Goal: Task Accomplishment & Management: Complete application form

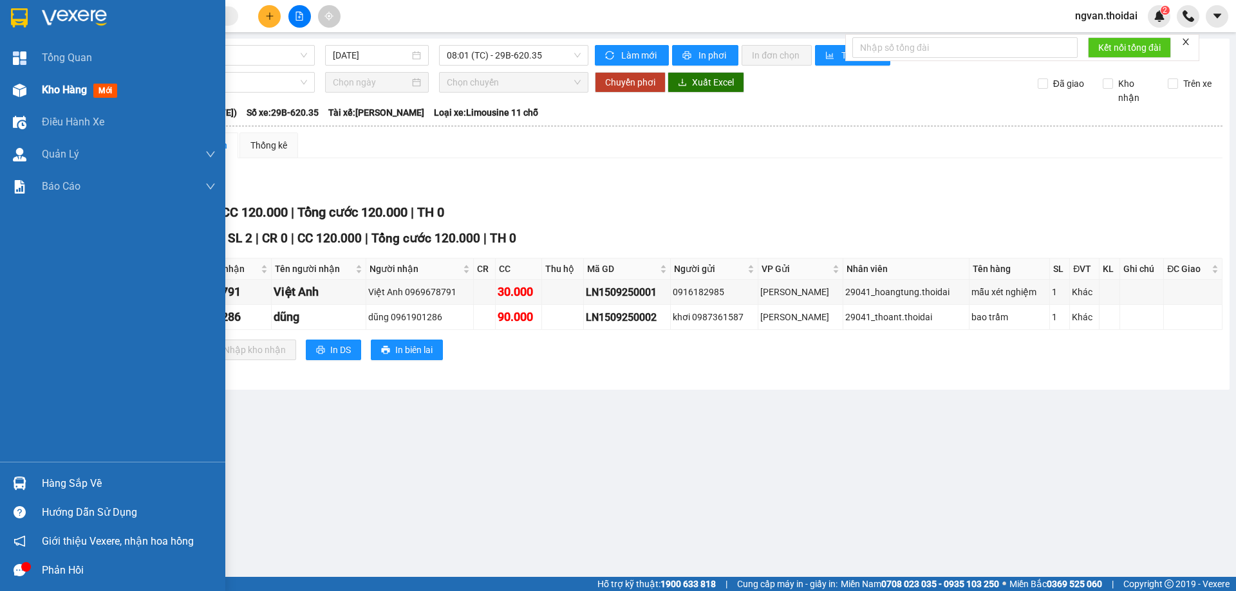
click at [68, 89] on span "Kho hàng" at bounding box center [64, 90] width 45 height 12
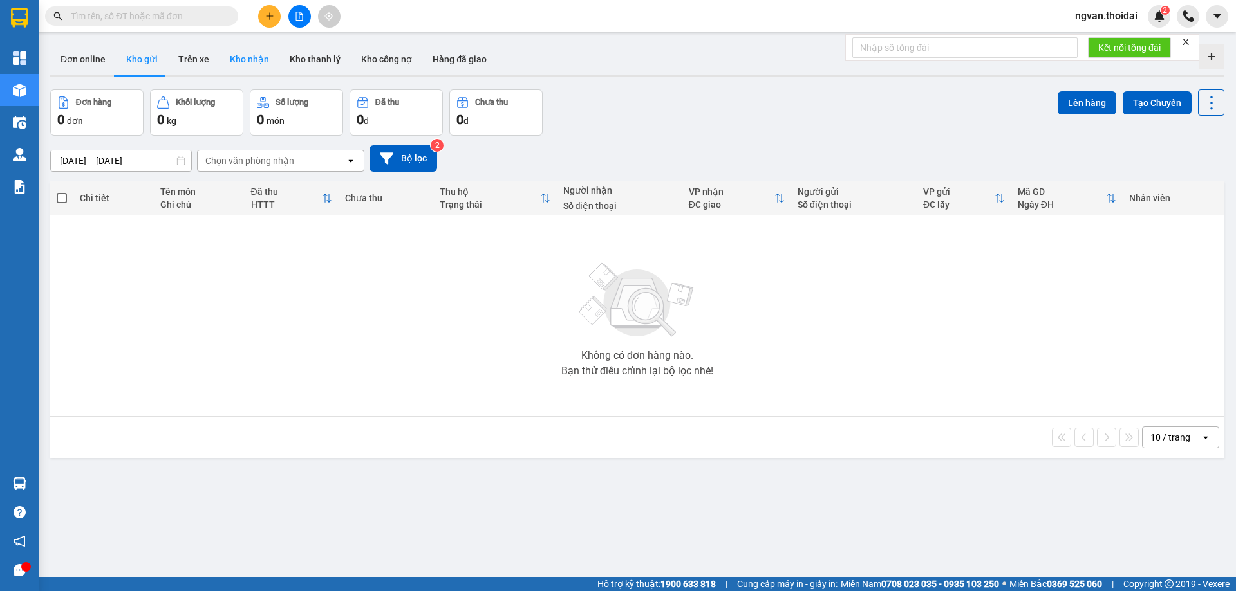
click at [254, 57] on button "Kho nhận" at bounding box center [249, 59] width 60 height 31
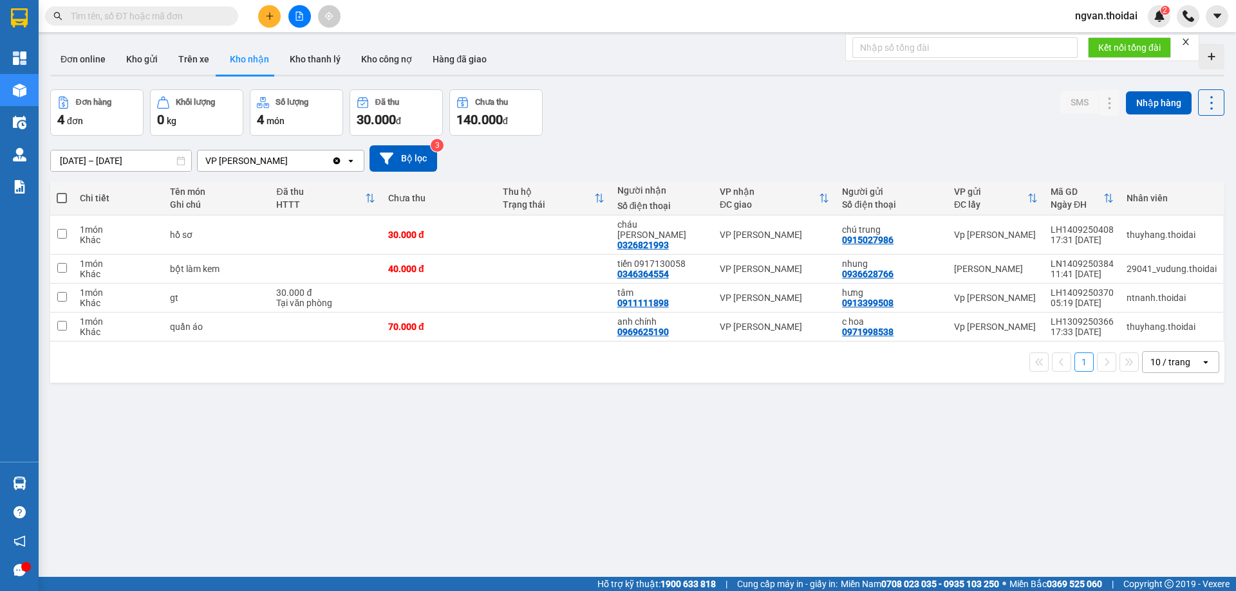
click at [260, 13] on button at bounding box center [269, 16] width 23 height 23
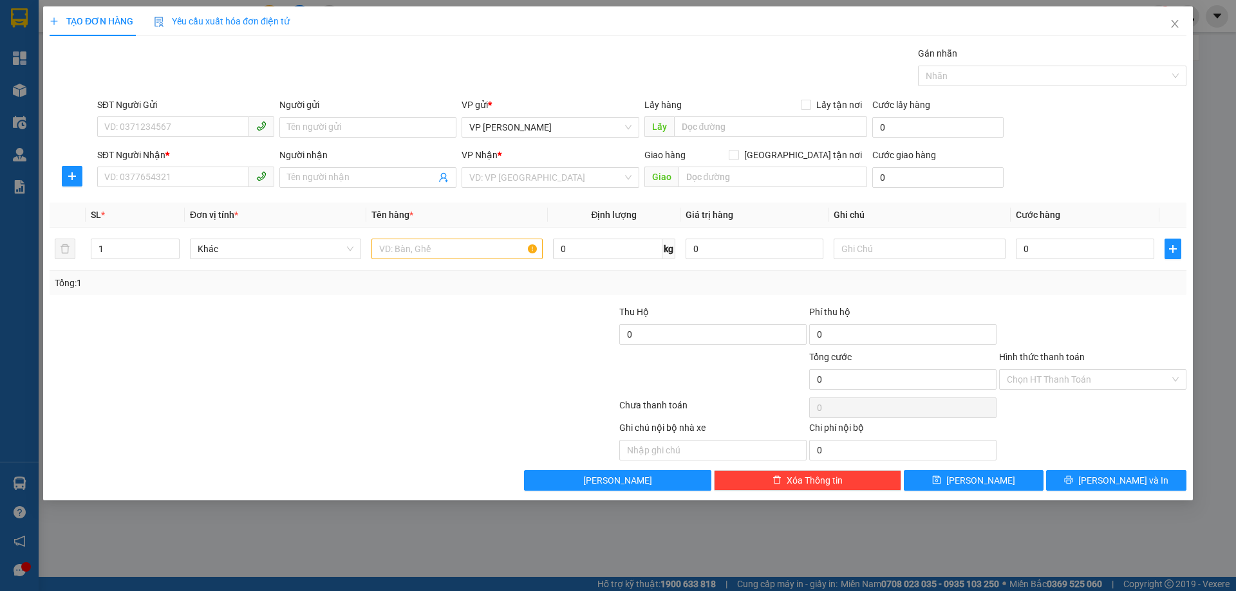
click at [265, 16] on span "Yêu cầu xuất hóa đơn điện tử" at bounding box center [222, 21] width 136 height 10
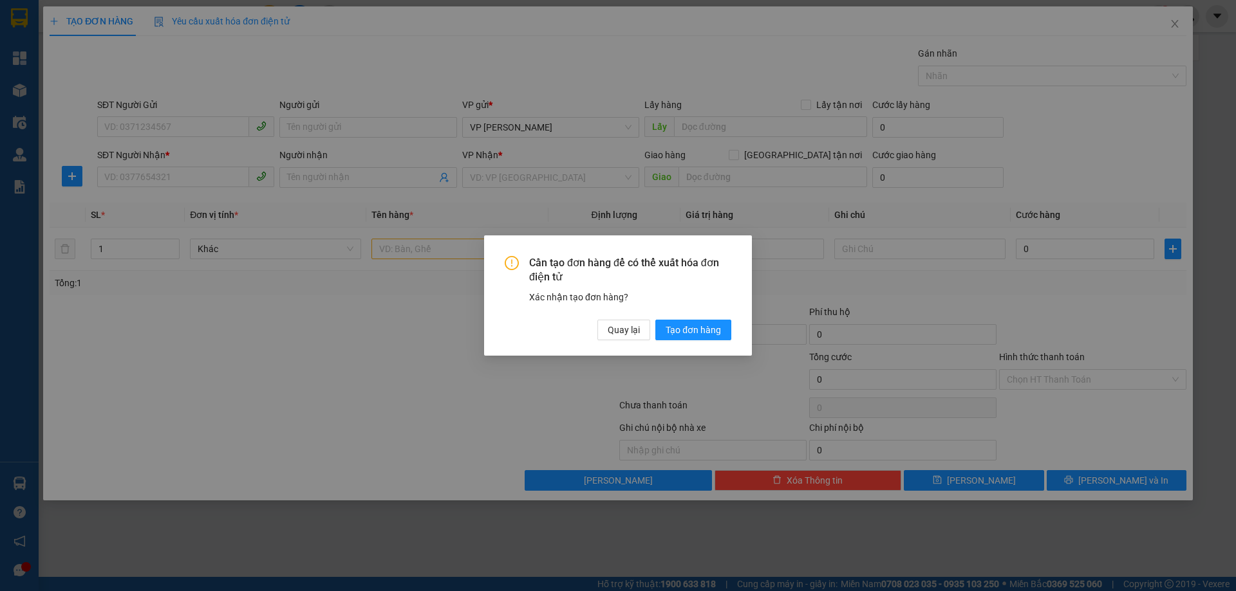
click at [228, 122] on div "Cần tạo đơn hàng để có thể xuất hóa đơn điện tử Xác nhận tạo đơn hàng? Quay lại…" at bounding box center [618, 295] width 1236 height 591
click at [632, 323] on span "Quay lại" at bounding box center [624, 330] width 32 height 14
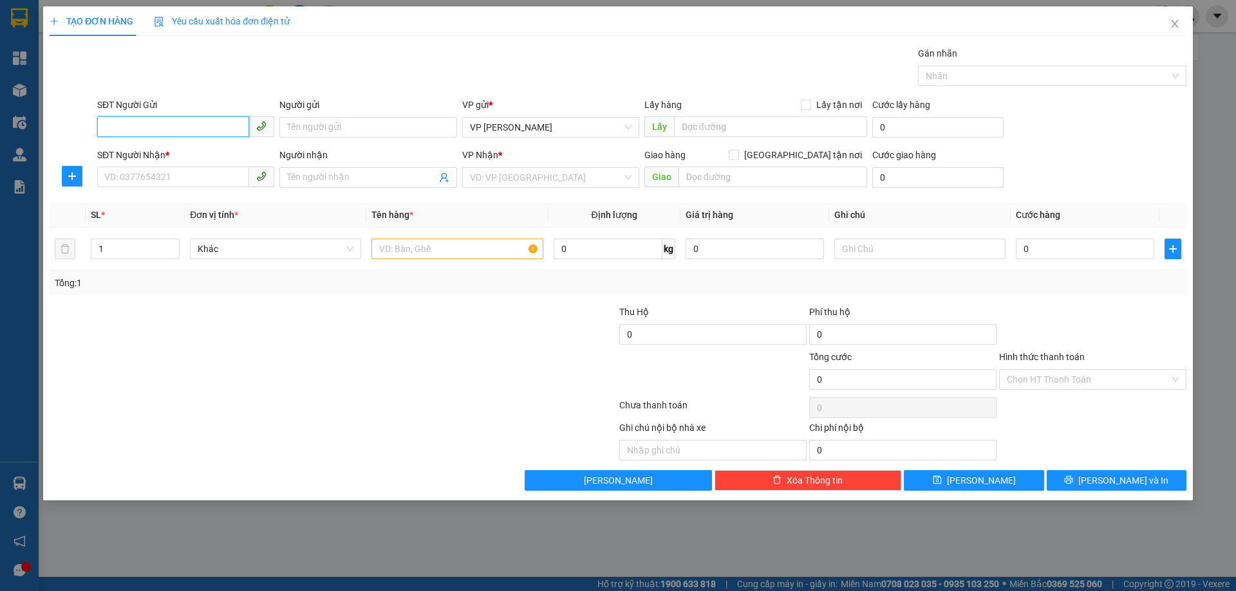
click at [135, 131] on input "SĐT Người Gửi" at bounding box center [173, 126] width 152 height 21
type input "0962641901"
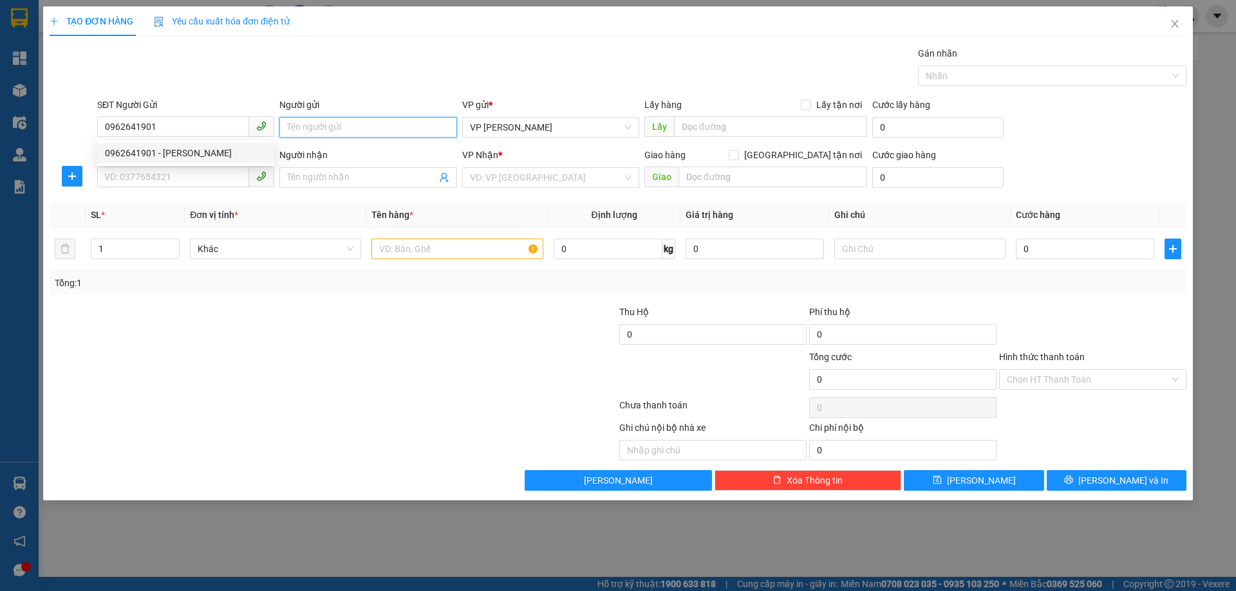
click at [321, 137] on input "Người gửi" at bounding box center [367, 127] width 177 height 21
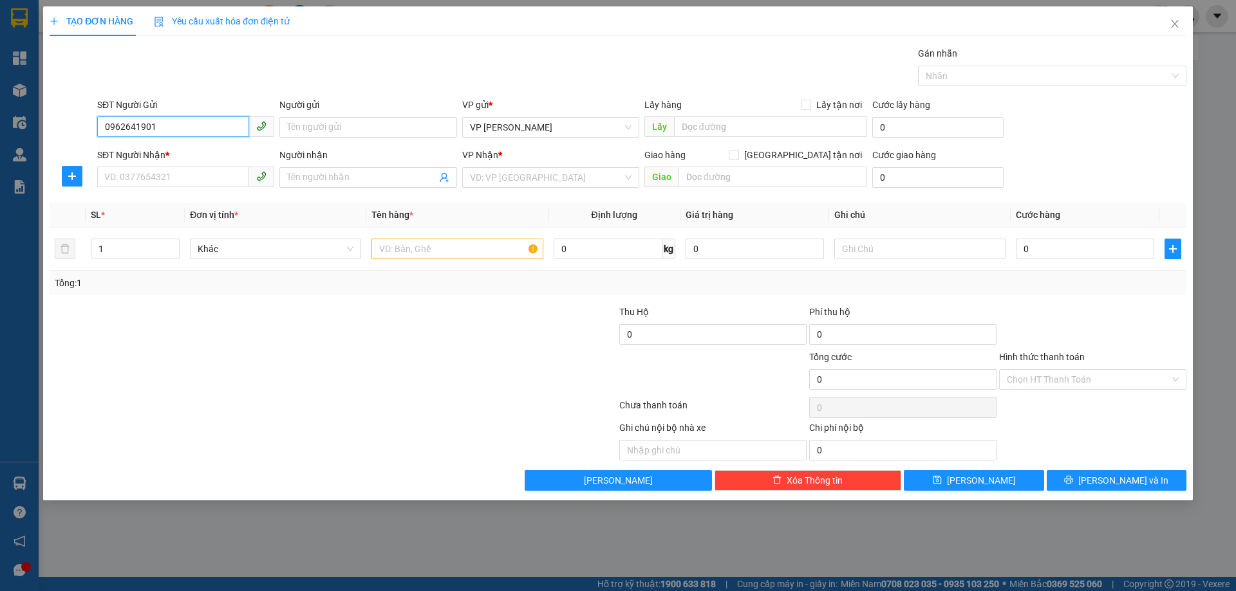
drag, startPoint x: 163, startPoint y: 122, endPoint x: 166, endPoint y: 143, distance: 21.4
click at [163, 125] on input "0962641901" at bounding box center [173, 126] width 152 height 21
click at [163, 154] on div "0962641901 - [PERSON_NAME]" at bounding box center [186, 153] width 162 height 14
type input "văn anh"
click at [154, 177] on input "SĐT Người Nhận *" at bounding box center [173, 177] width 152 height 21
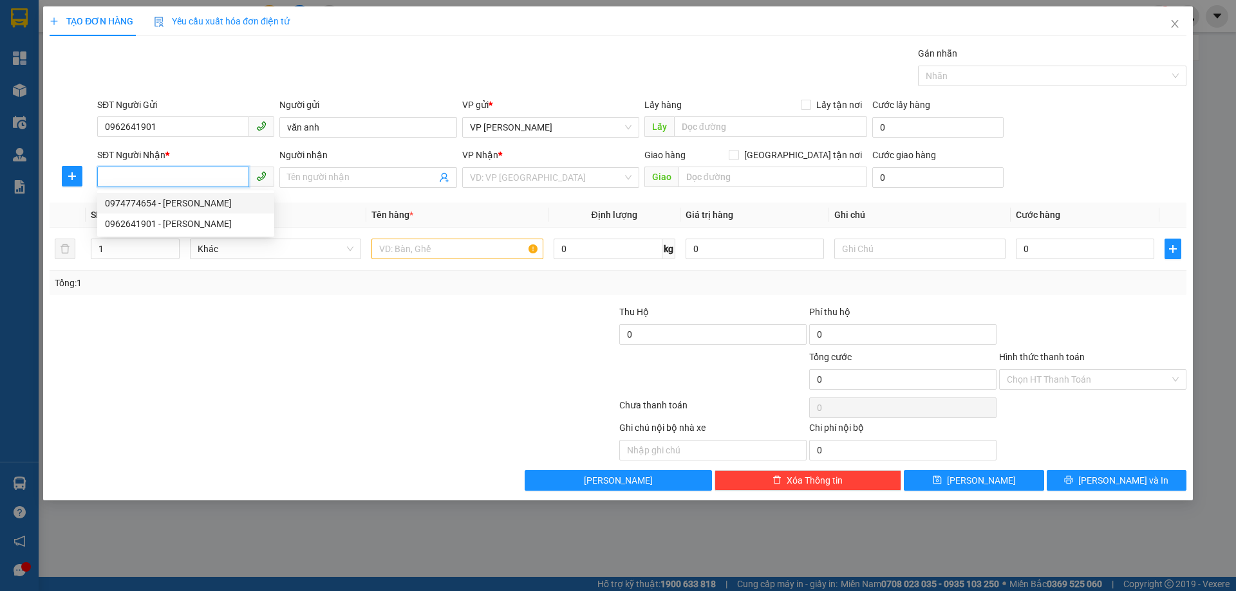
click at [202, 205] on div "0974774654 - [PERSON_NAME]" at bounding box center [186, 203] width 162 height 14
type input "0974774654"
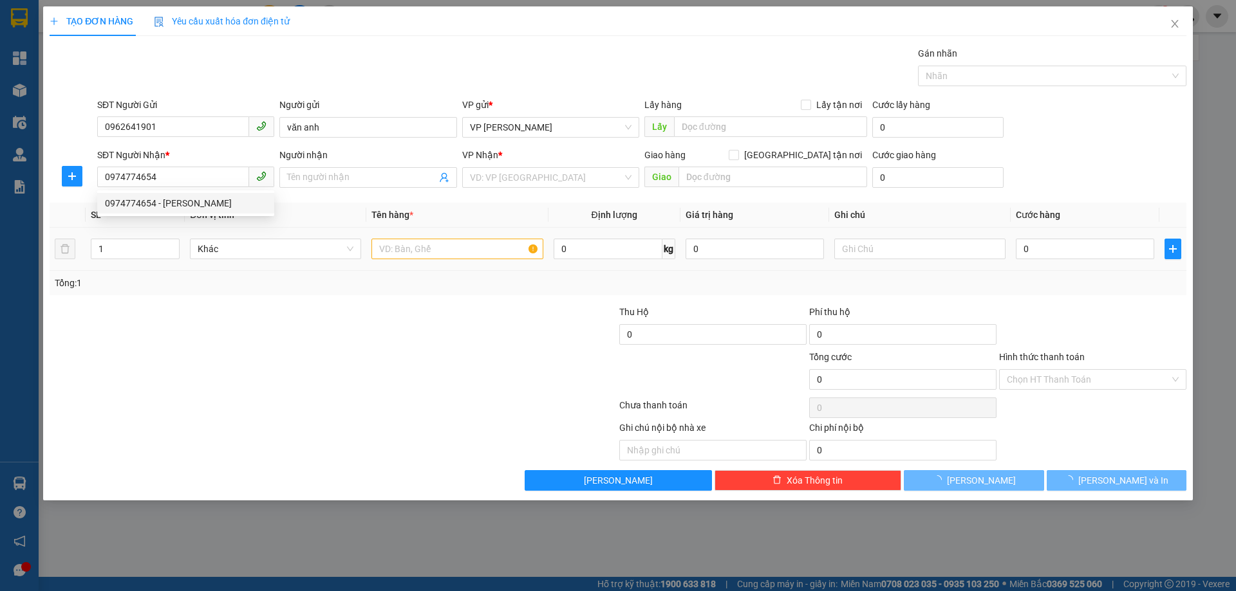
click at [349, 313] on div at bounding box center [238, 327] width 380 height 45
type input "[PERSON_NAME]"
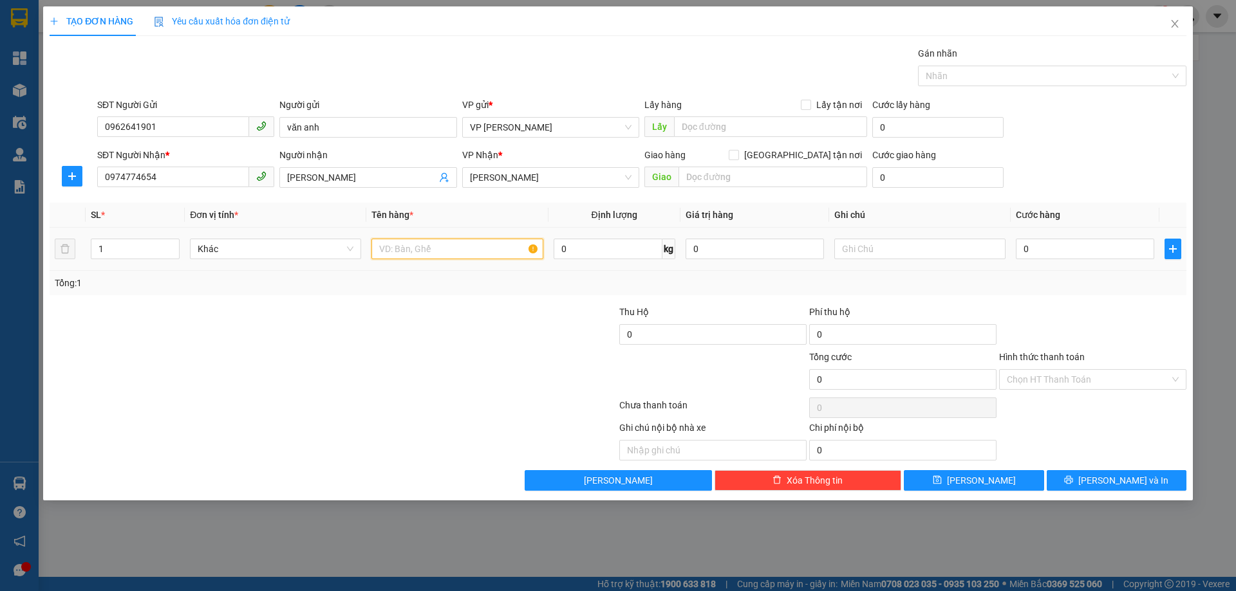
click at [455, 244] on input "text" at bounding box center [456, 249] width 171 height 21
type input "thuốc"
click at [1028, 252] on input "0" at bounding box center [1085, 249] width 138 height 21
type input "5"
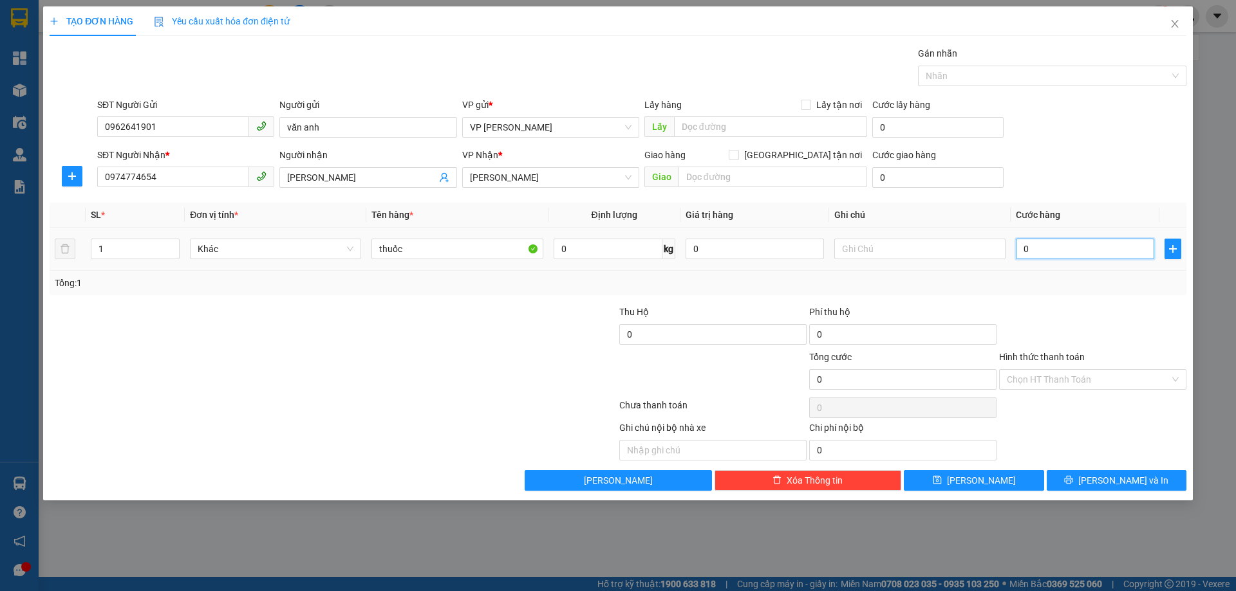
type input "5"
type input "50"
type input "50.000"
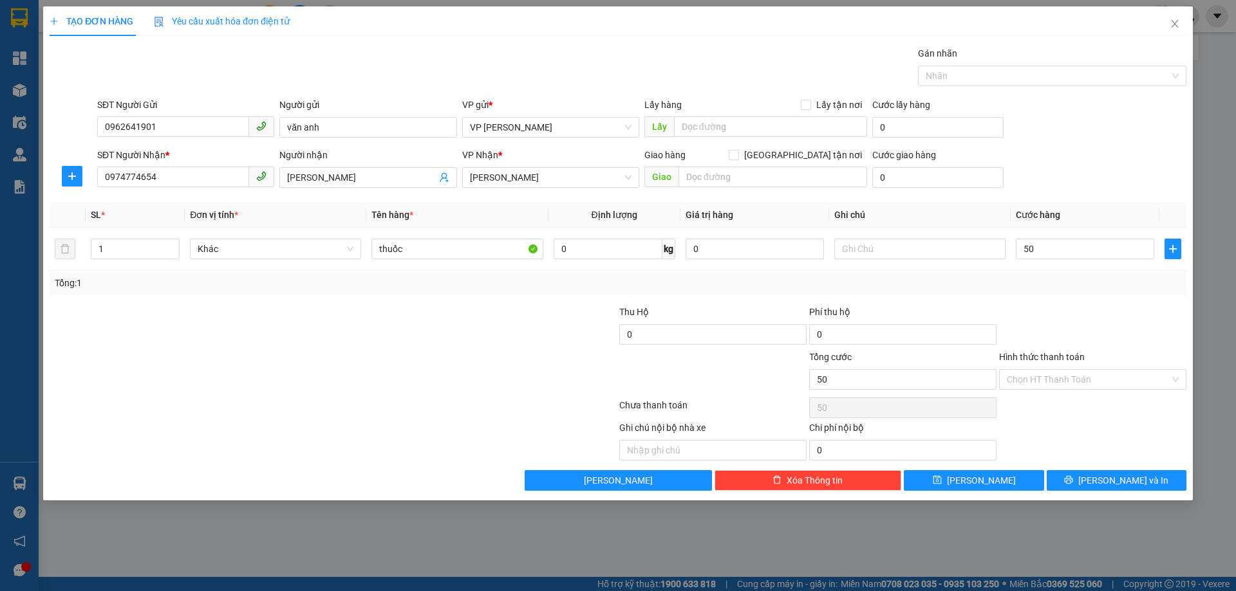
type input "50.000"
click at [1074, 294] on div "Tổng: 1" at bounding box center [618, 283] width 1137 height 24
click at [1068, 377] on input "Hình thức thanh toán" at bounding box center [1088, 379] width 163 height 19
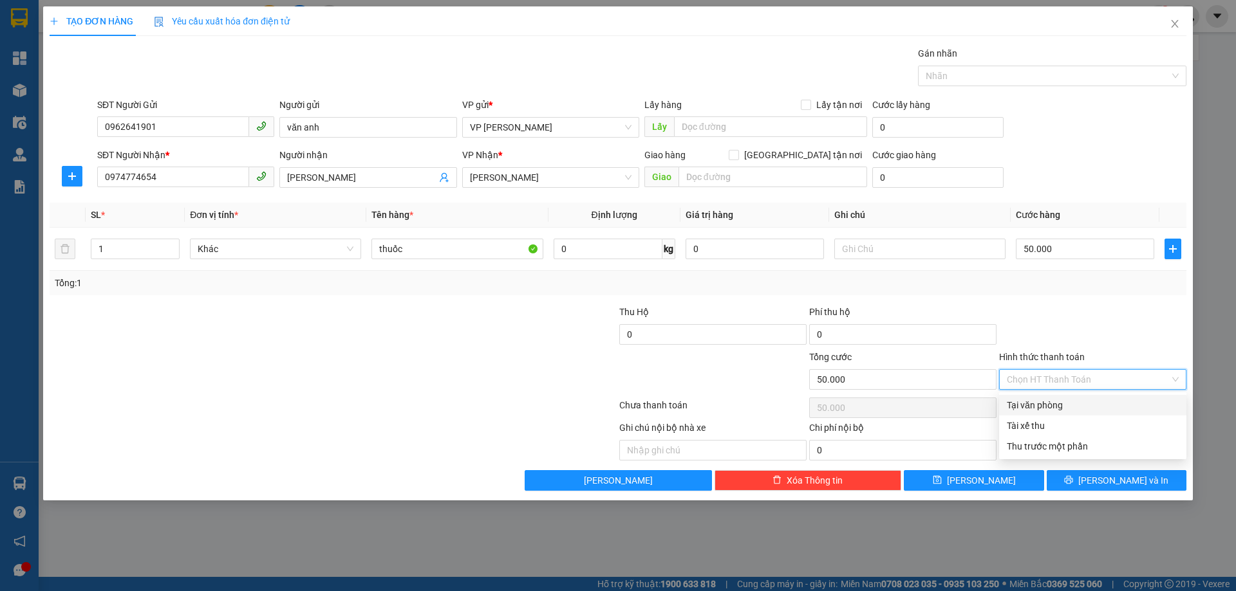
click at [1059, 400] on div "Tại văn phòng" at bounding box center [1093, 405] width 172 height 14
type input "0"
click at [1071, 317] on div at bounding box center [1093, 327] width 190 height 45
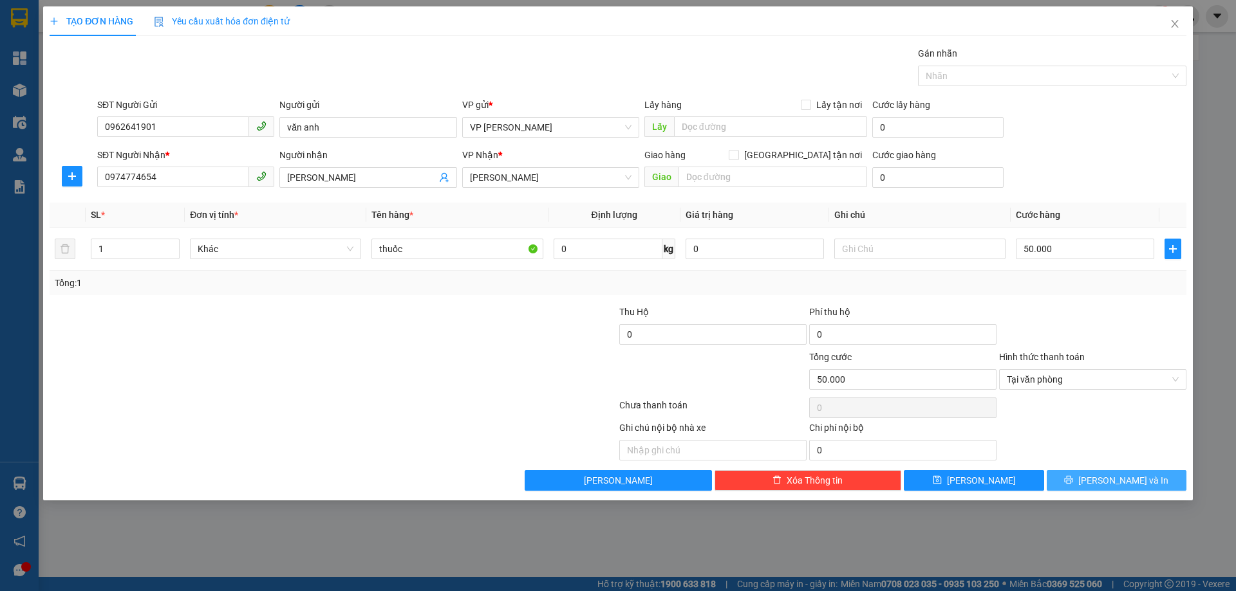
click at [1108, 485] on span "[PERSON_NAME] và In" at bounding box center [1123, 481] width 90 height 14
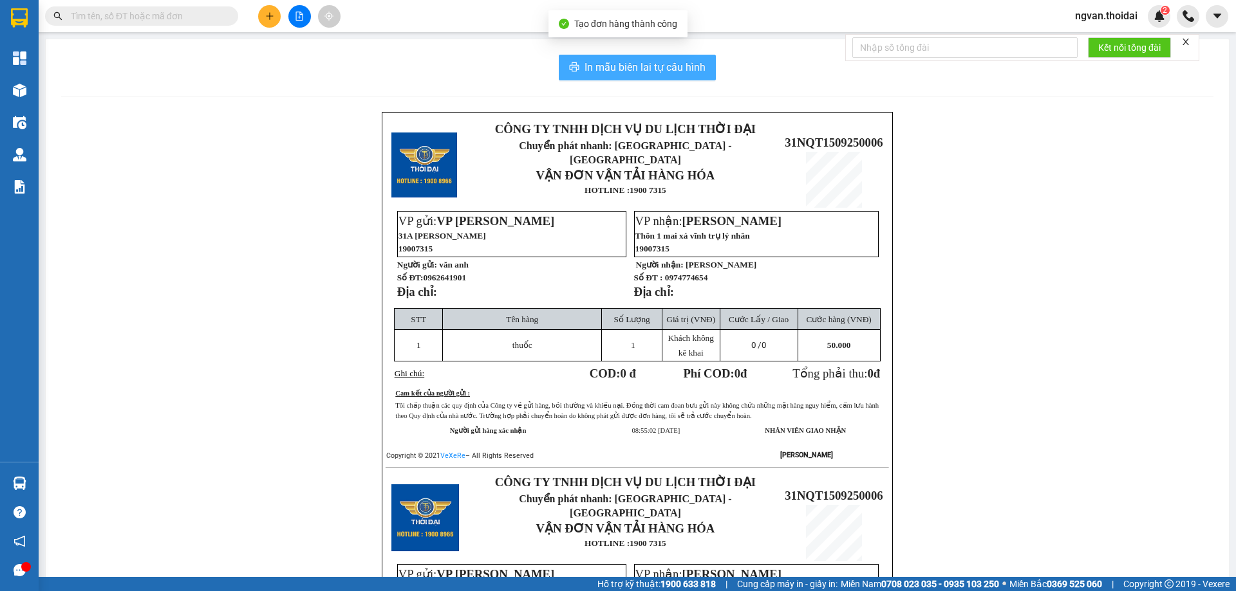
drag, startPoint x: 631, startPoint y: 66, endPoint x: 632, endPoint y: 153, distance: 86.9
click at [631, 66] on span "In mẫu biên lai tự cấu hình" at bounding box center [644, 67] width 121 height 16
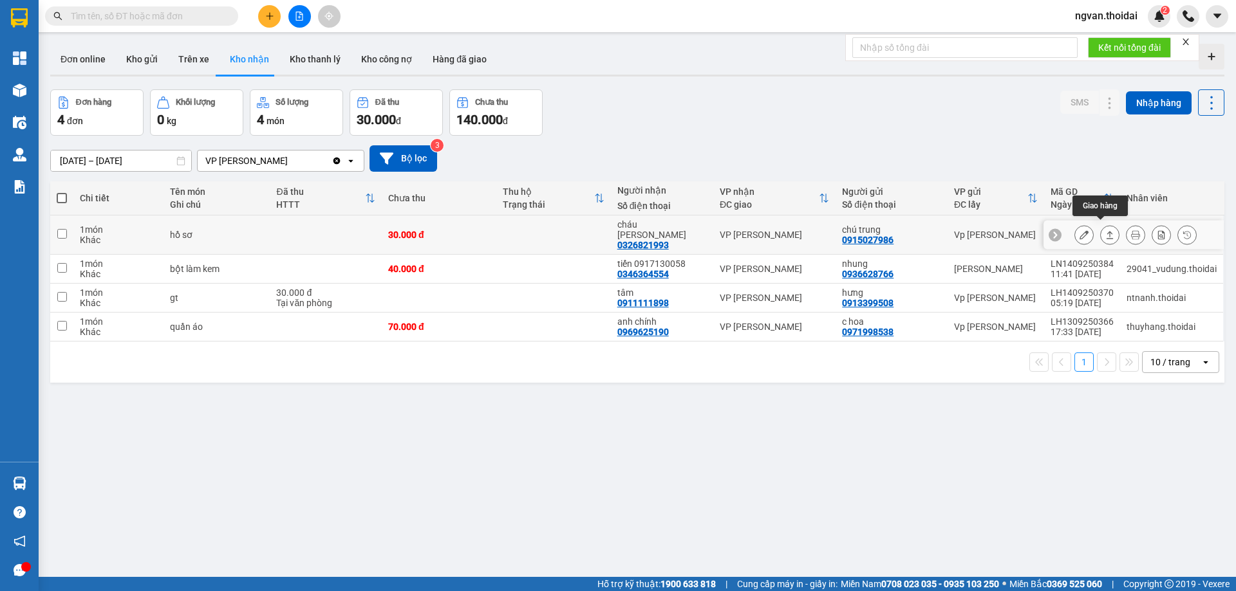
click at [1106, 234] on icon at bounding box center [1109, 235] width 7 height 8
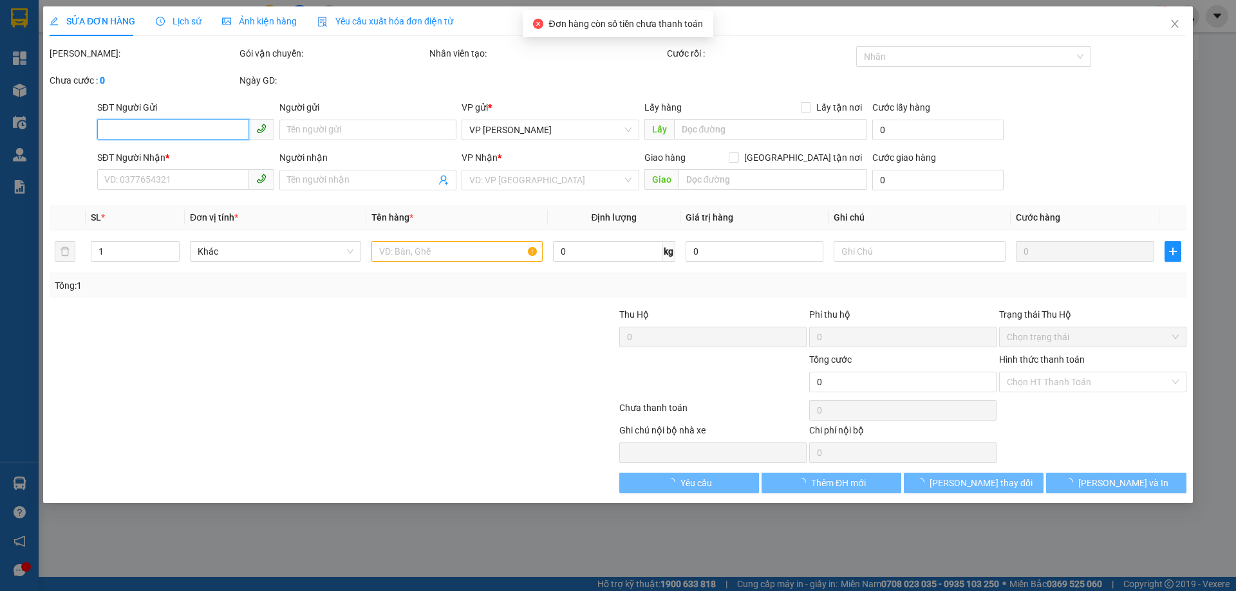
type input "0915027986"
type input "chú trung"
type input "0326821993"
type input "cháu [PERSON_NAME]"
type input "30.000"
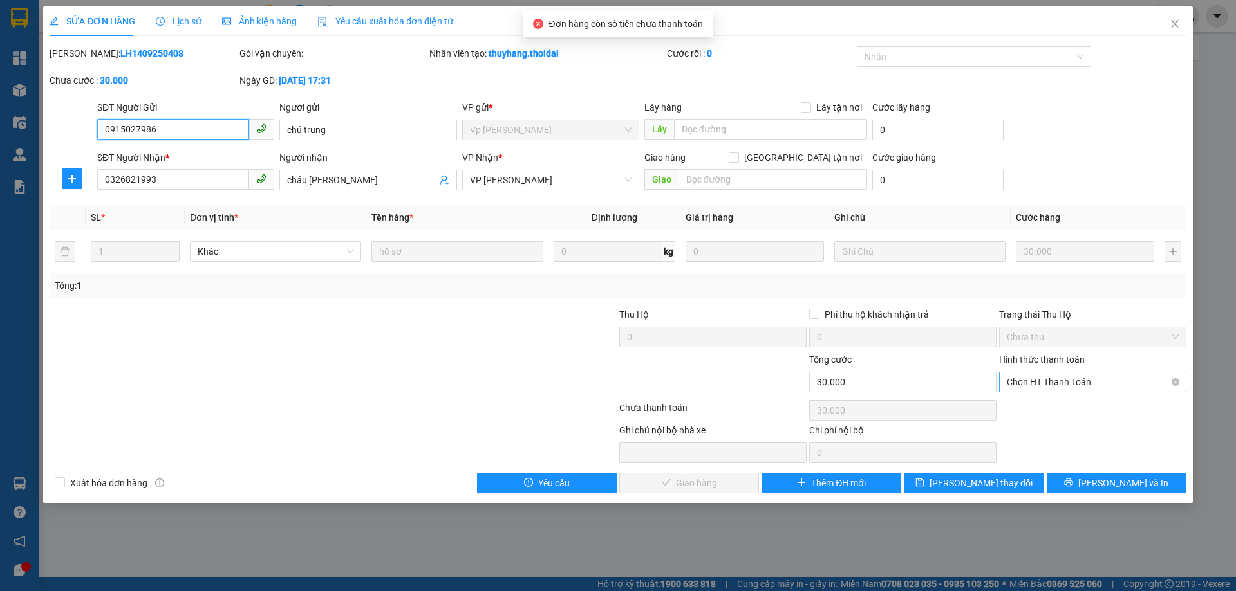
click at [1083, 376] on span "Chọn HT Thanh Toán" at bounding box center [1093, 382] width 172 height 19
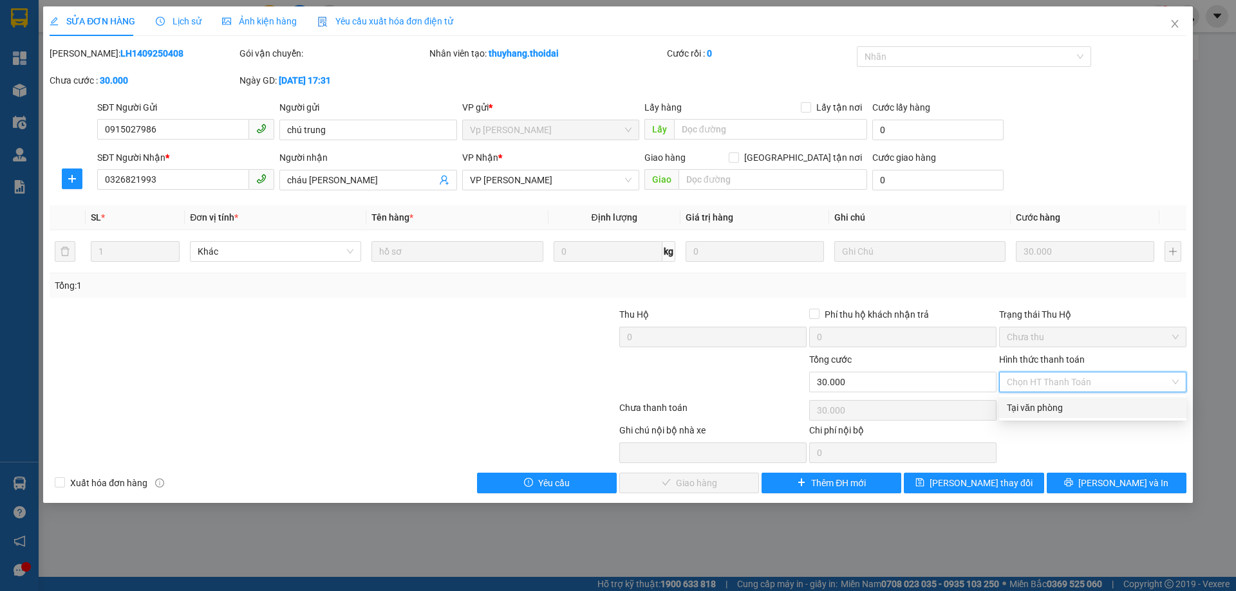
click at [1053, 411] on div "Tại văn phòng" at bounding box center [1093, 408] width 172 height 14
type input "0"
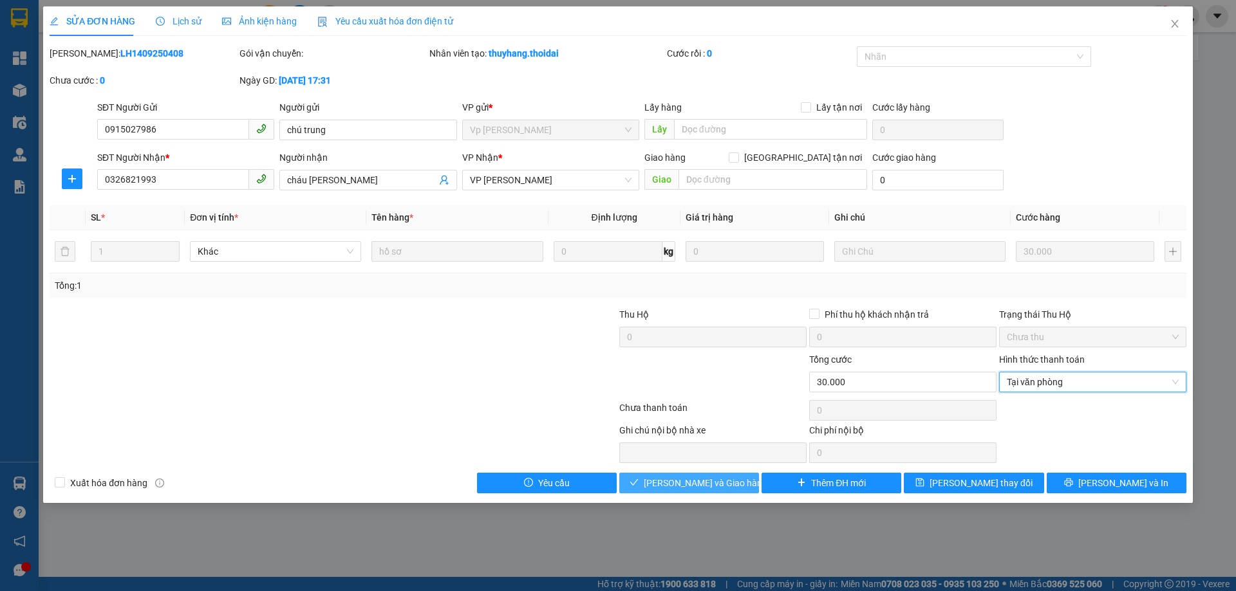
click at [736, 475] on button "[PERSON_NAME] và Giao hàng" at bounding box center [689, 483] width 140 height 21
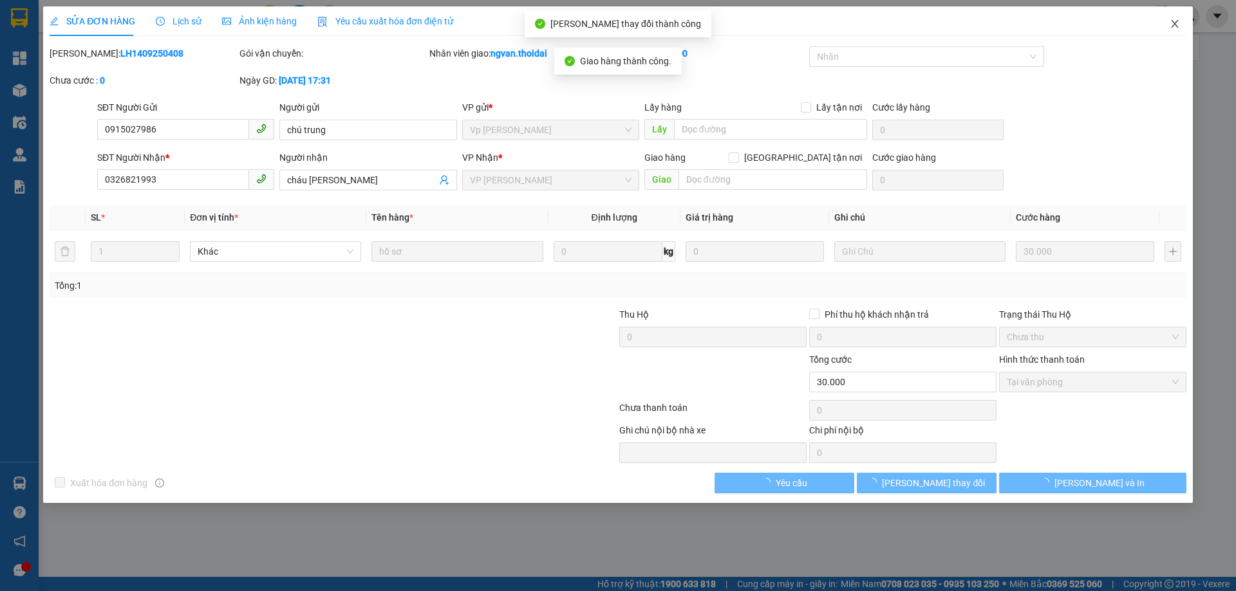
click at [1175, 26] on icon "close" at bounding box center [1174, 24] width 10 height 10
click at [1175, 26] on div "ngvan.thoidai 2" at bounding box center [1150, 16] width 171 height 23
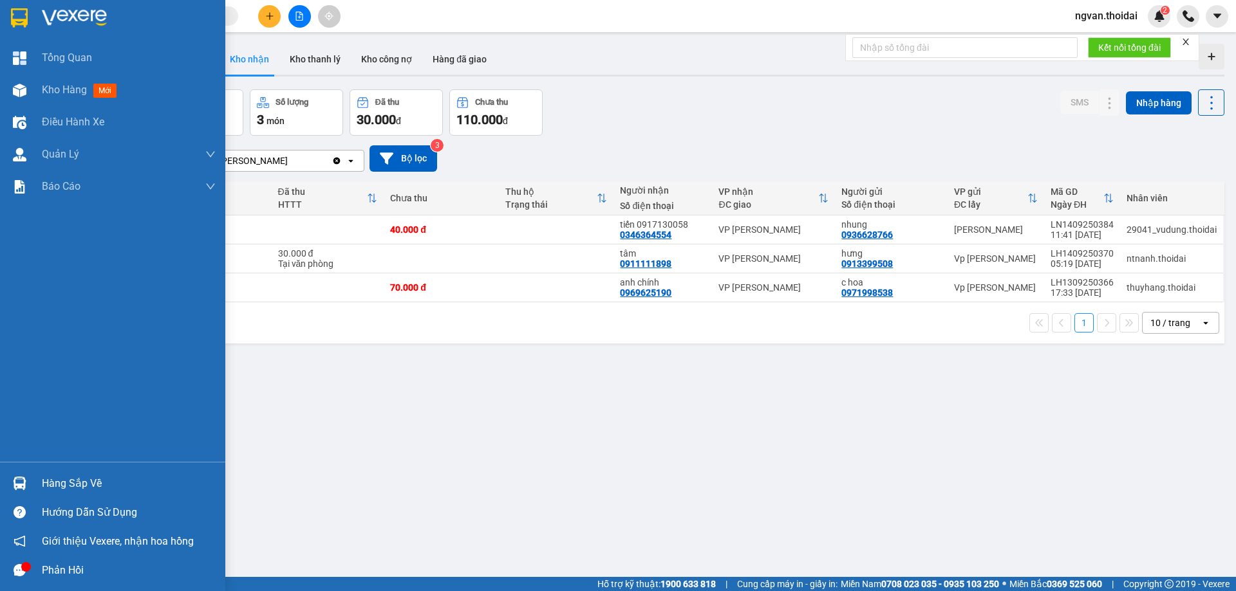
click at [22, 491] on div at bounding box center [19, 483] width 23 height 23
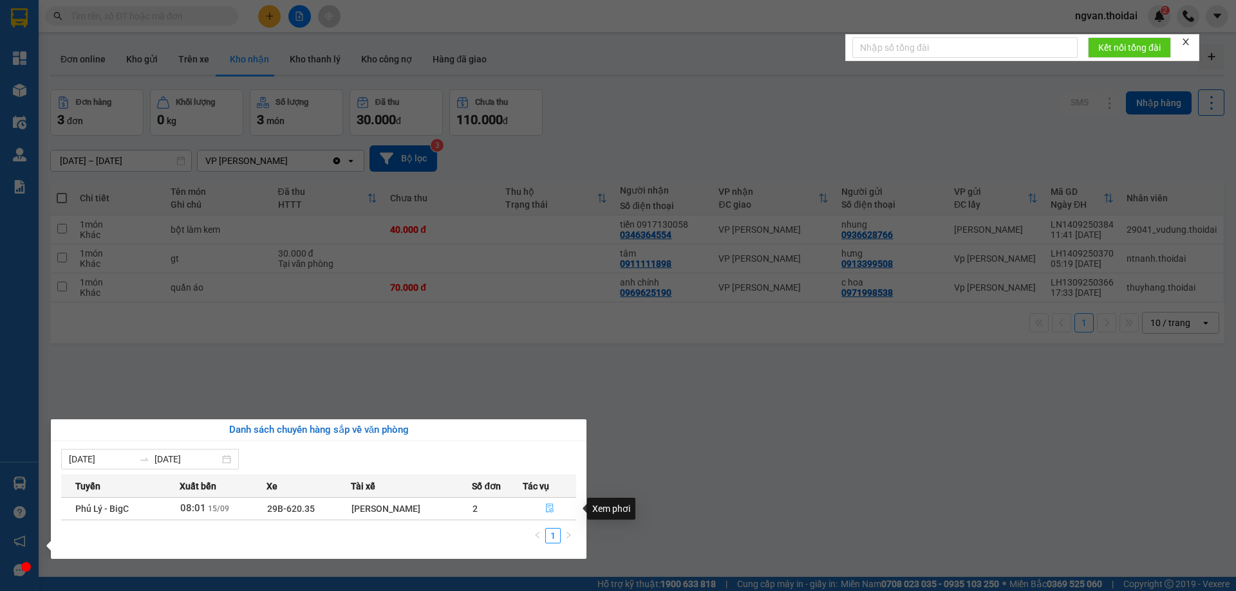
click at [549, 510] on icon "file-done" at bounding box center [549, 508] width 9 height 9
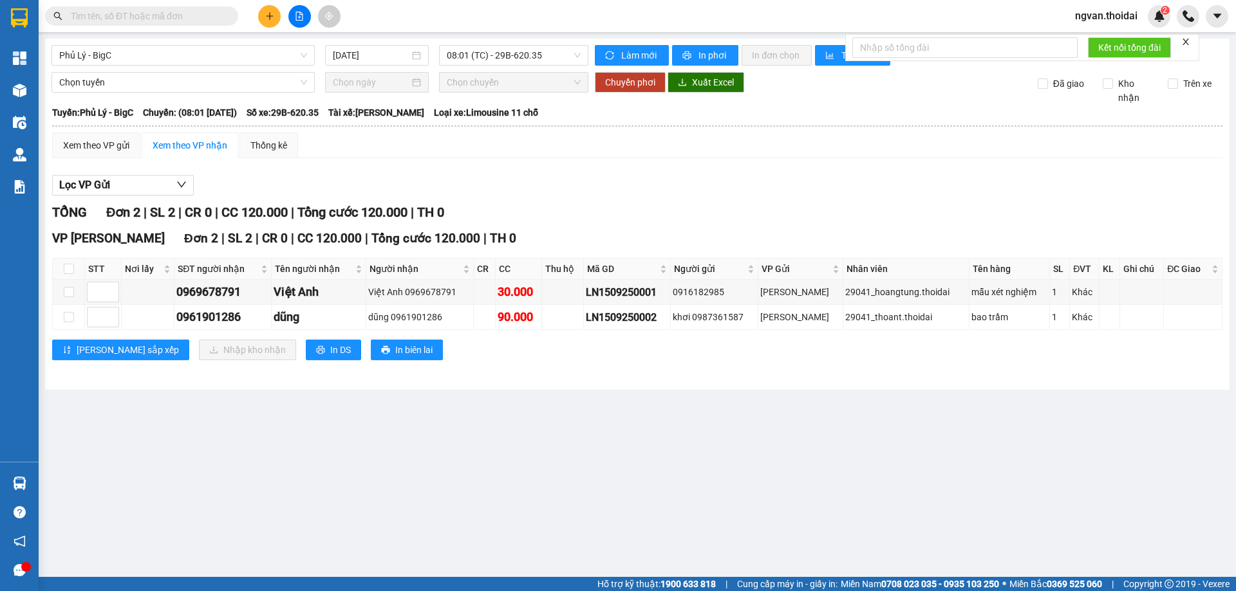
click at [269, 19] on icon "plus" at bounding box center [269, 16] width 9 height 9
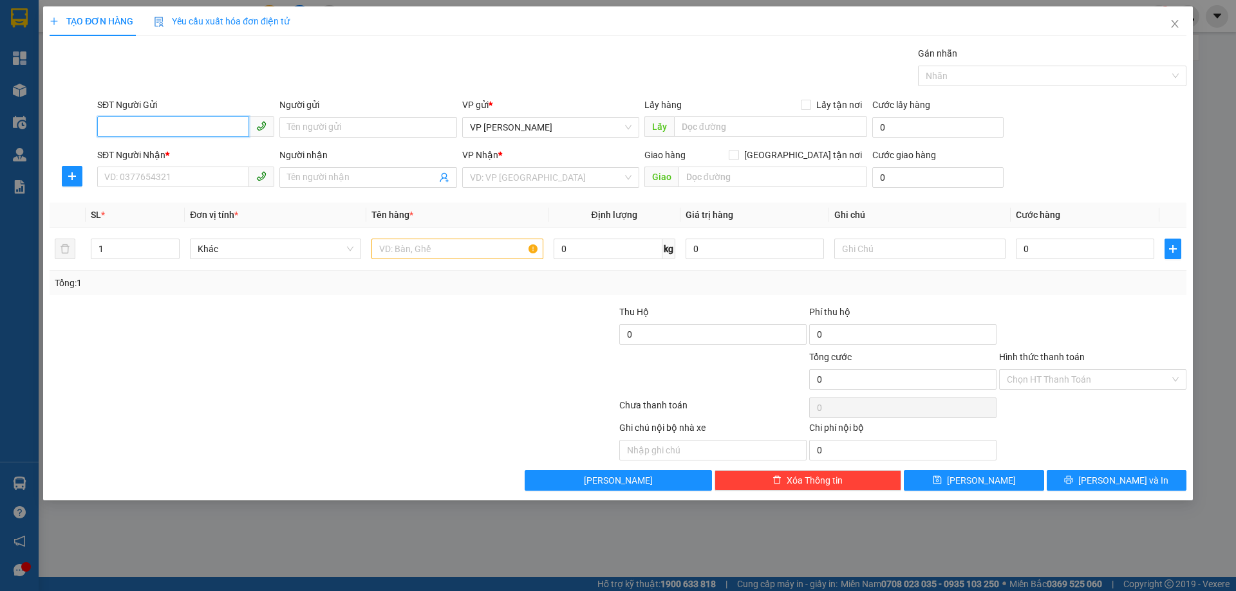
click at [166, 130] on input "SĐT Người Gửi" at bounding box center [173, 126] width 152 height 21
type input "0383633939"
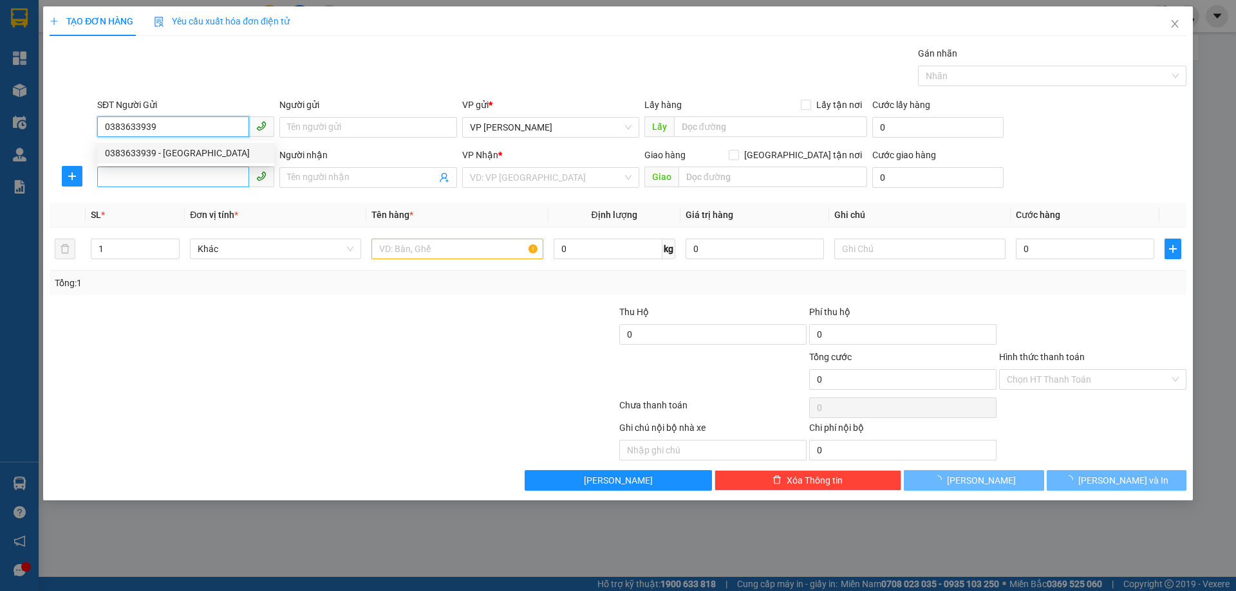
click at [143, 159] on div "0383633939 - [GEOGRAPHIC_DATA]" at bounding box center [186, 153] width 162 height 14
type input "đức"
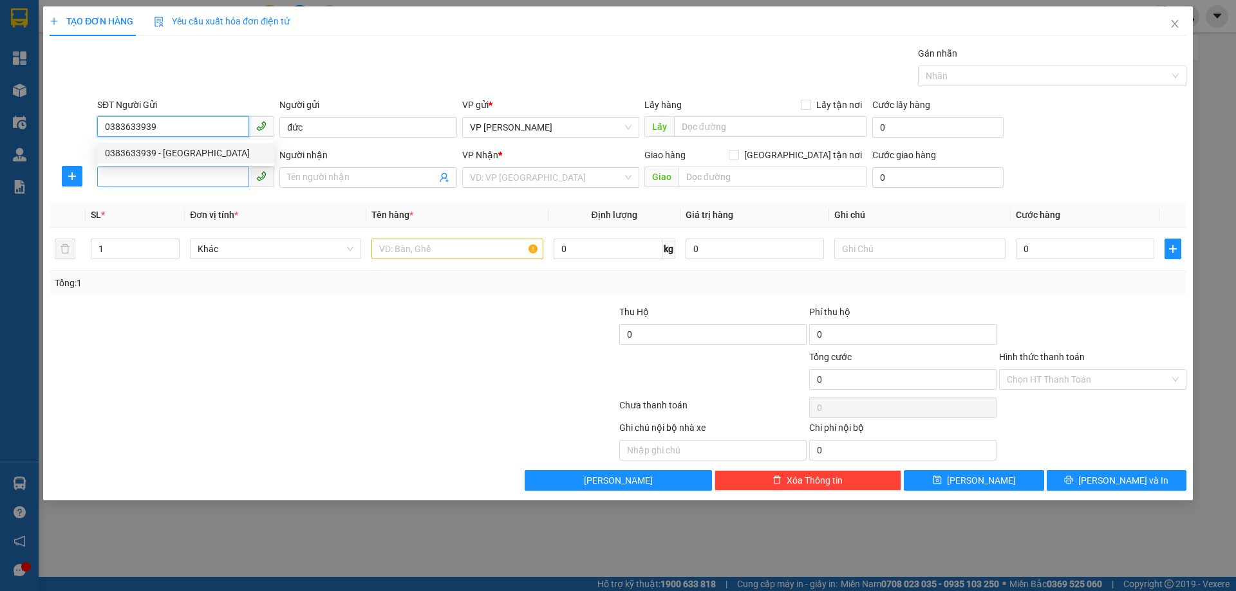
type input "0383633939"
click at [141, 179] on input "SĐT Người Nhận *" at bounding box center [173, 177] width 152 height 21
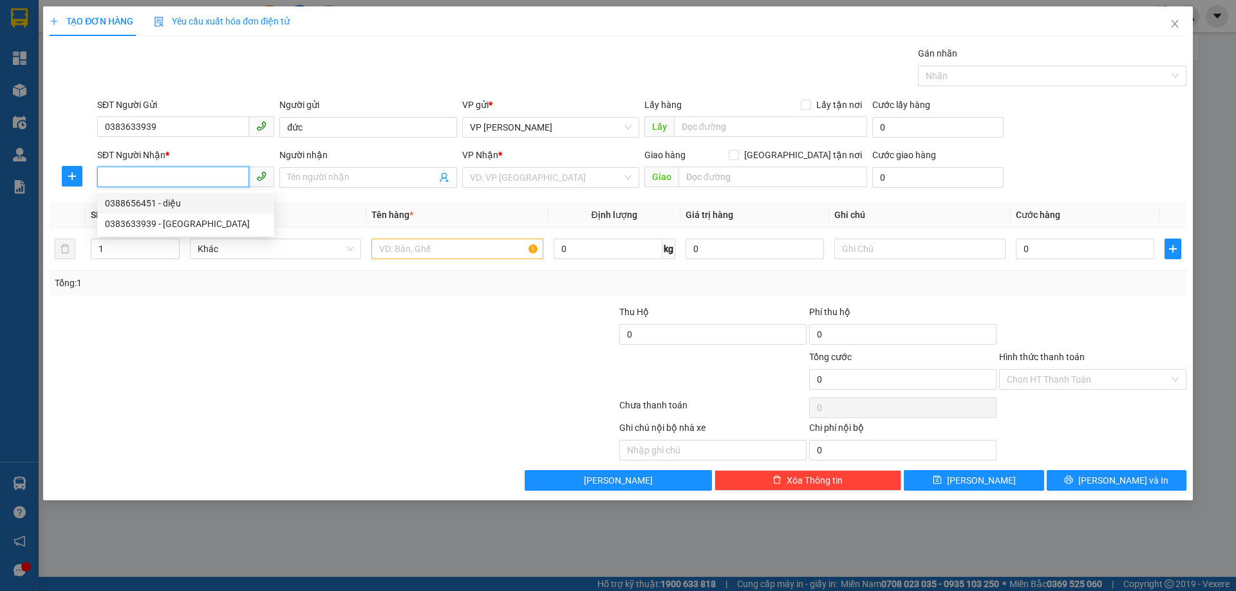
click at [173, 207] on div "0388656451 - diệu" at bounding box center [186, 203] width 162 height 14
type input "0388656451"
click at [261, 278] on div "Tổng: 1" at bounding box center [266, 283] width 422 height 14
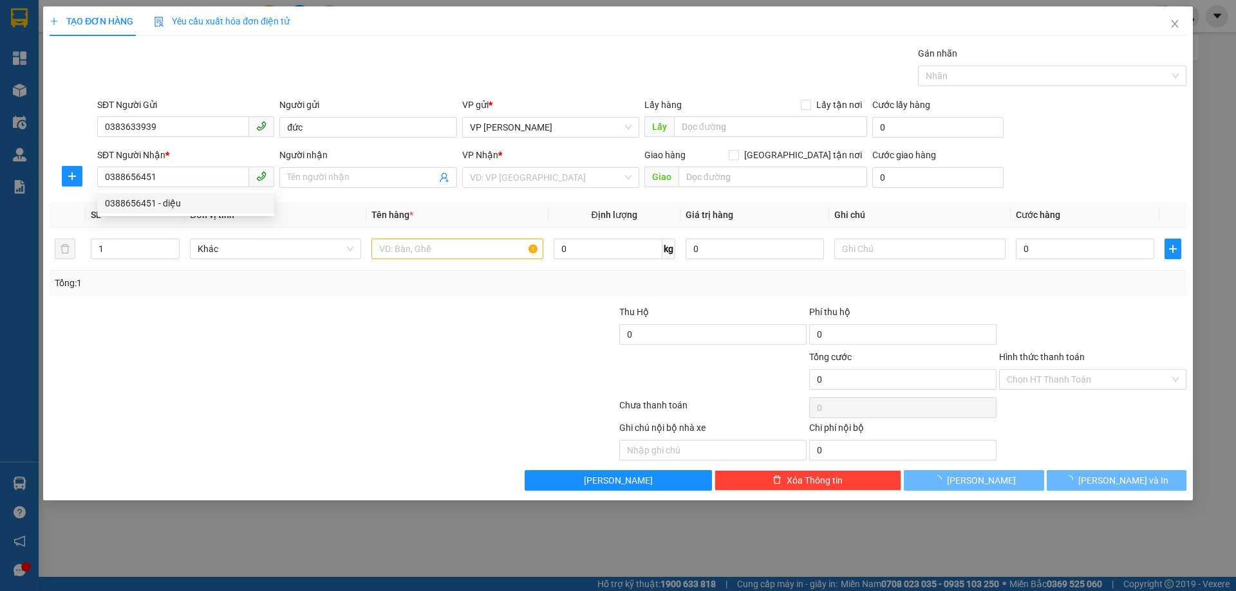
type input "diệu"
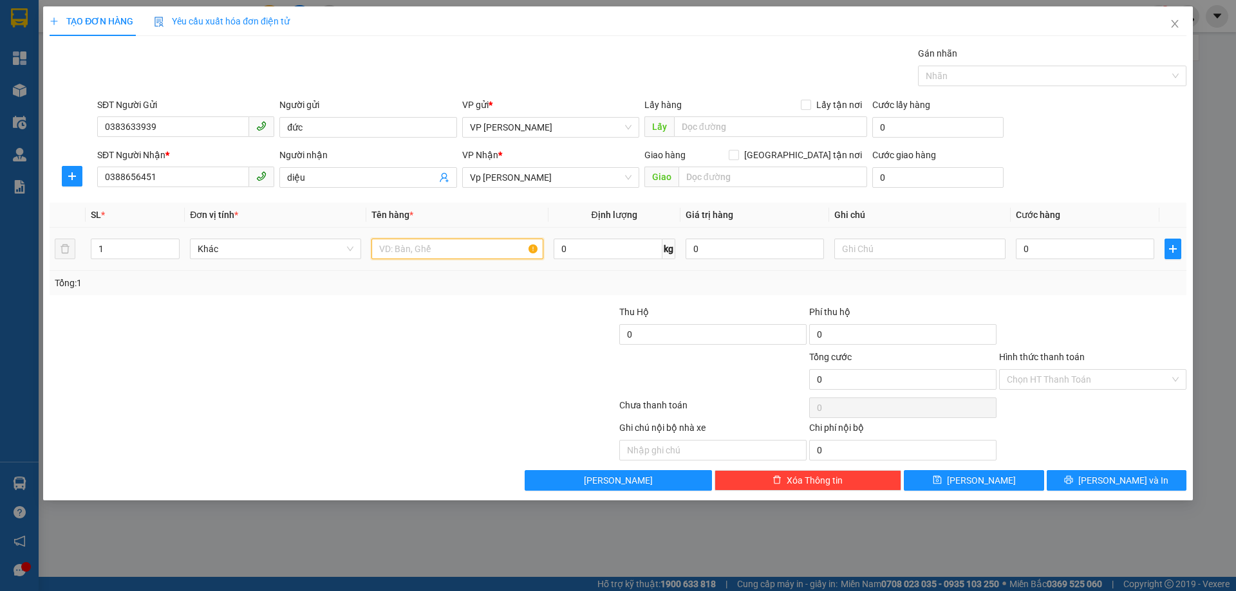
click at [447, 256] on input "text" at bounding box center [456, 249] width 171 height 21
type input "d"
type input "đồ ăn"
click at [1021, 249] on input "0" at bounding box center [1085, 249] width 138 height 21
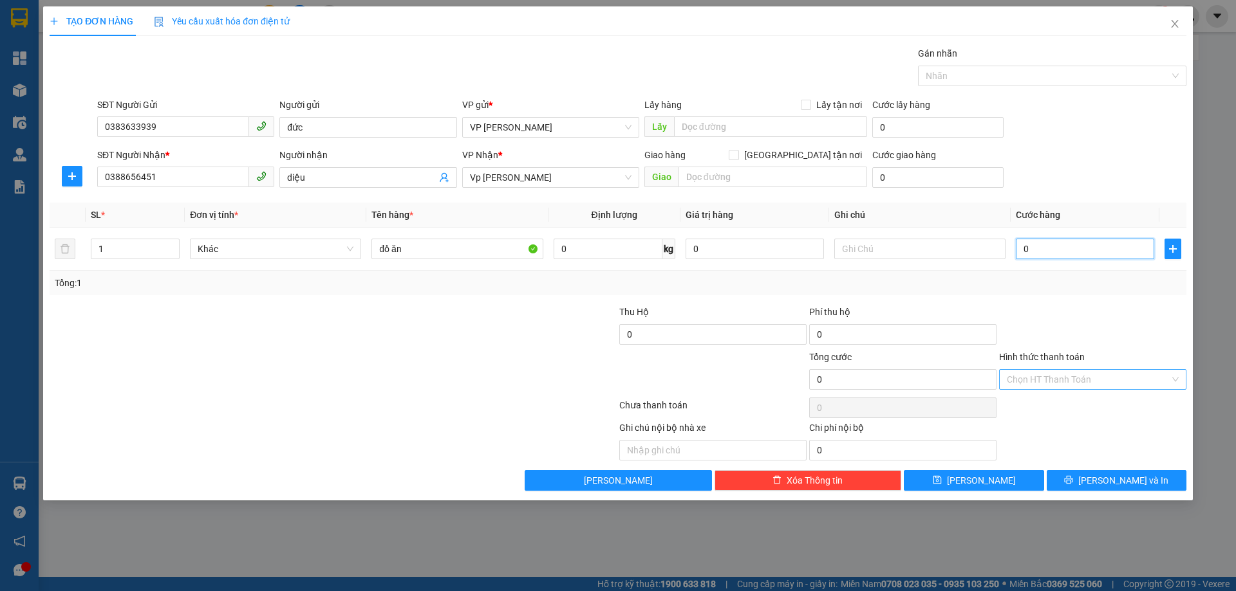
type input "4"
type input "40"
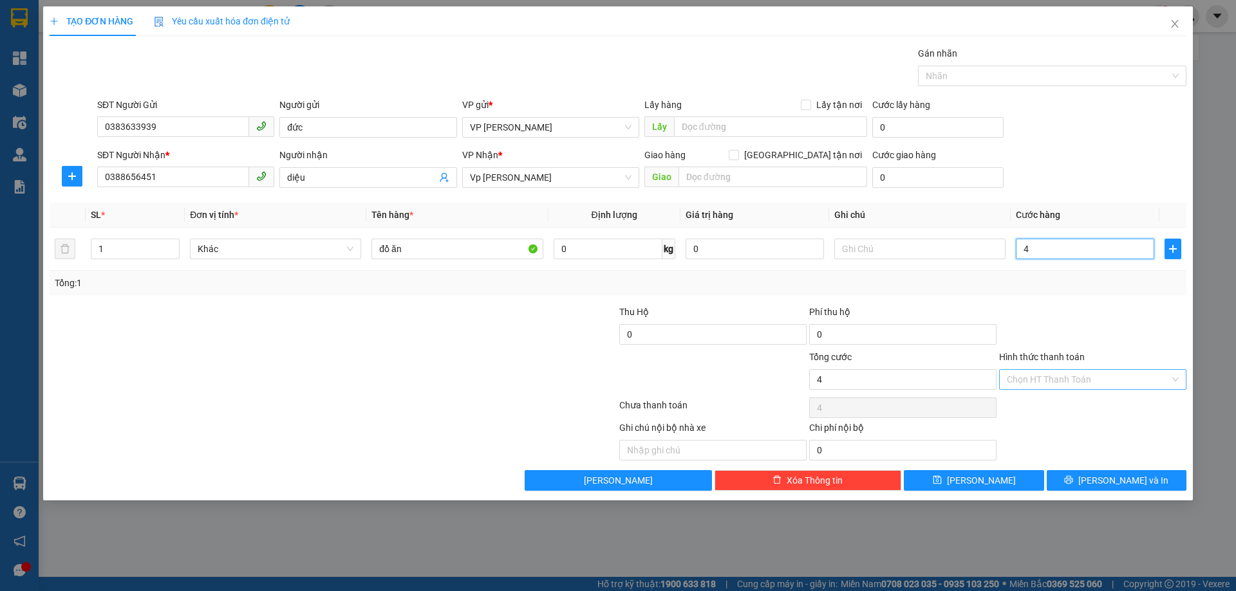
type input "40"
type input "40.000"
click at [1165, 409] on div "Chọn HT Thanh Toán" at bounding box center [1093, 408] width 190 height 26
click at [1112, 303] on div "Transit Pickup Surcharge Ids Transit Deliver Surcharge Ids Transit Deliver Surc…" at bounding box center [618, 268] width 1137 height 445
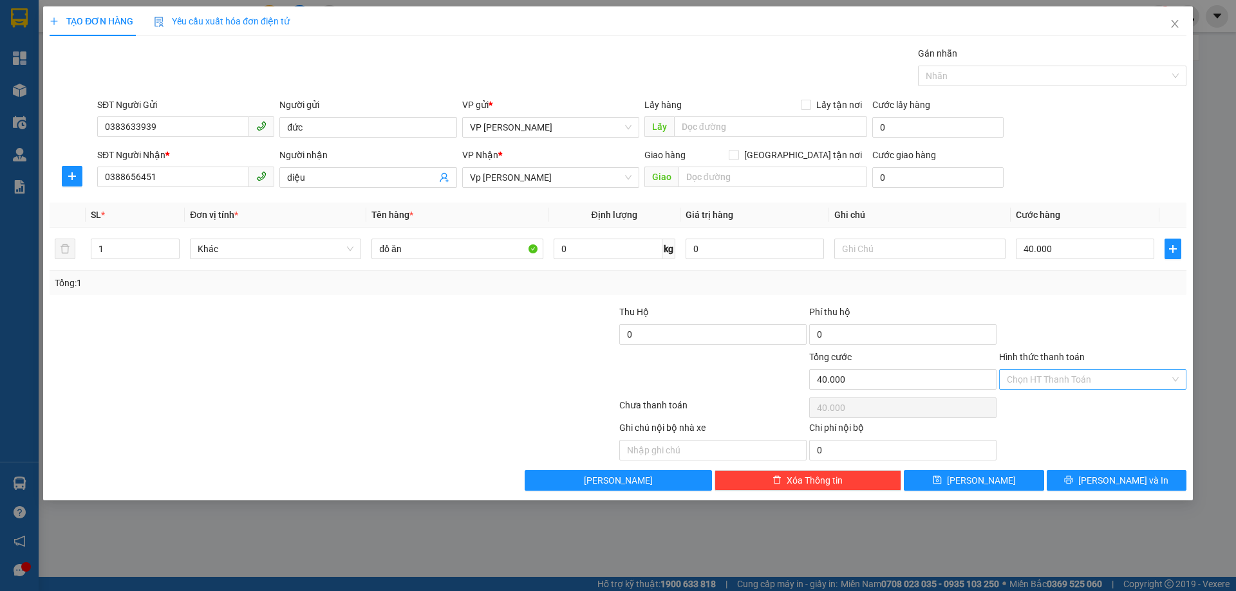
click at [1093, 377] on input "Hình thức thanh toán" at bounding box center [1088, 379] width 163 height 19
click at [1059, 411] on div "Tại văn phòng" at bounding box center [1093, 405] width 172 height 14
type input "0"
drag, startPoint x: 1077, startPoint y: 310, endPoint x: 1095, endPoint y: 322, distance: 21.8
click at [1079, 310] on div at bounding box center [1093, 327] width 190 height 45
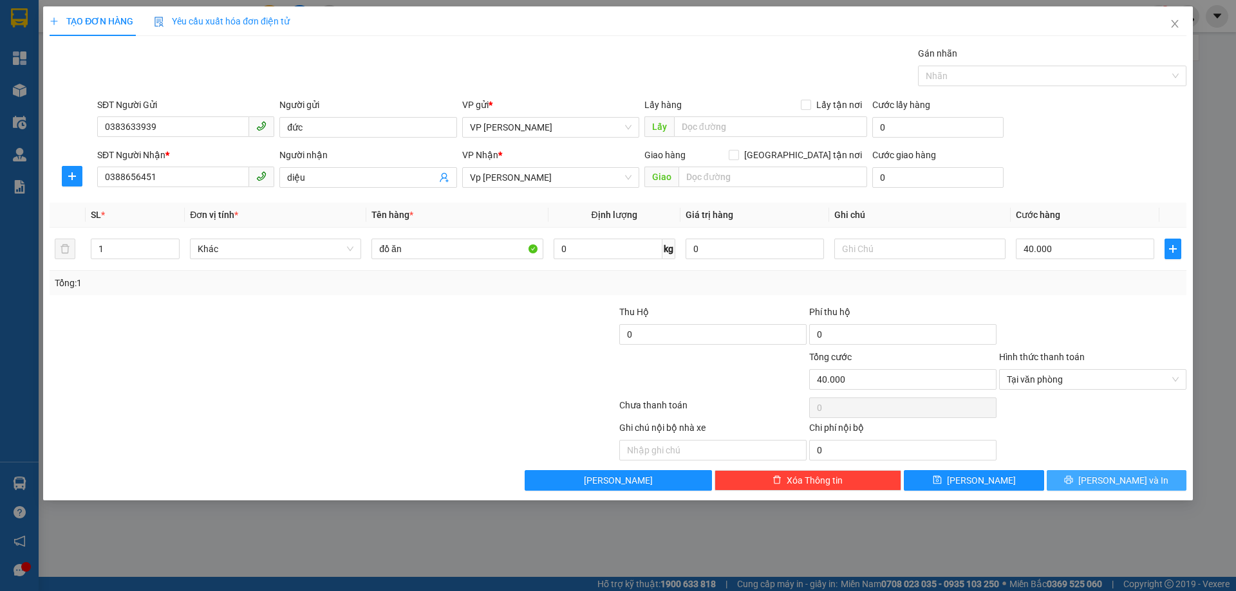
click at [1113, 474] on span "[PERSON_NAME] và In" at bounding box center [1123, 481] width 90 height 14
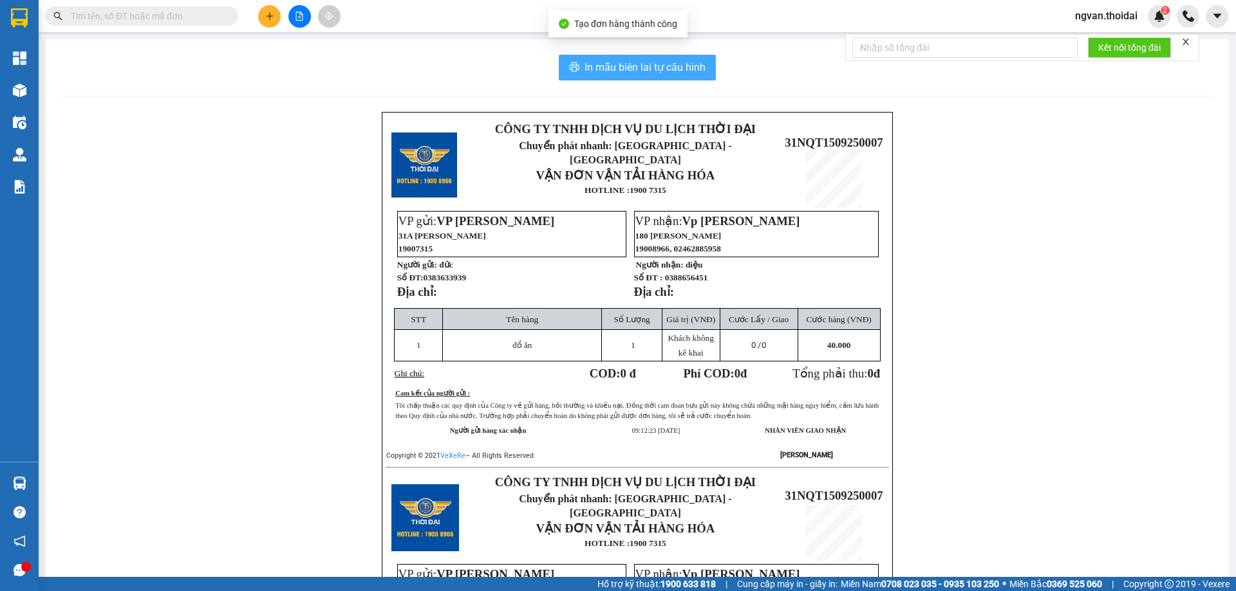
click at [676, 62] on span "In mẫu biên lai tự cấu hình" at bounding box center [644, 67] width 121 height 16
